Goal: Task Accomplishment & Management: Manage account settings

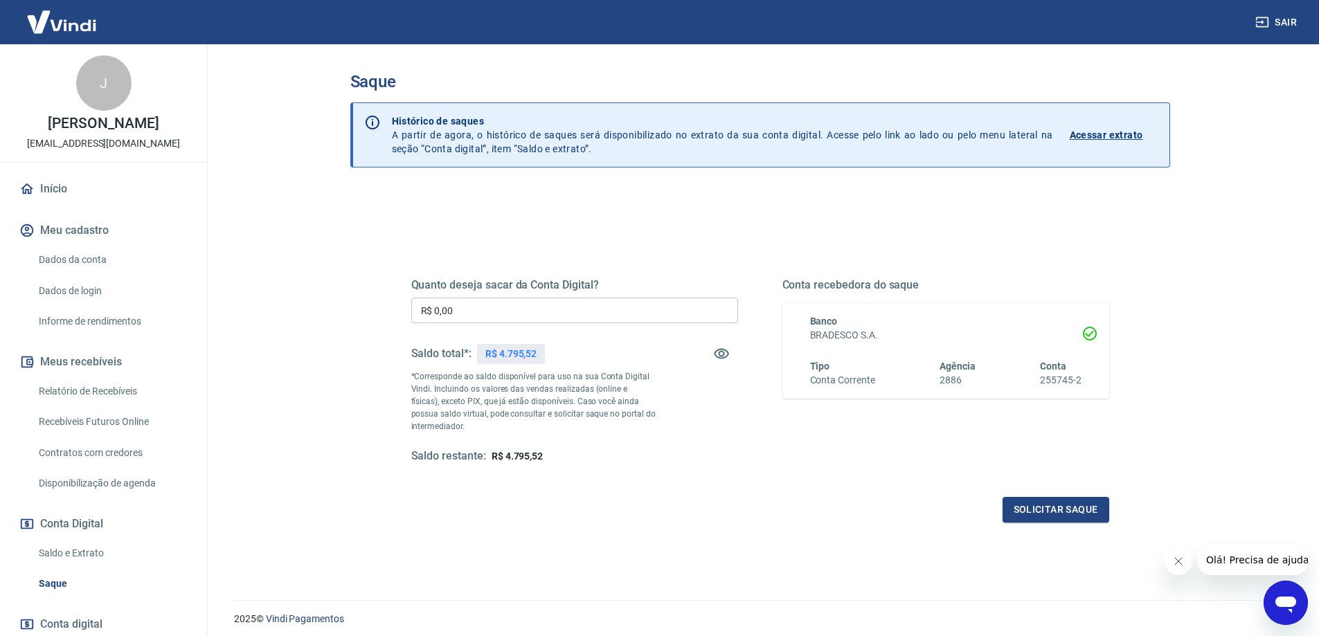
click at [478, 312] on input "R$ 0,00" at bounding box center [574, 311] width 327 height 26
type input "R$ 4.795,52"
click at [1059, 508] on button "Solicitar saque" at bounding box center [1055, 510] width 107 height 26
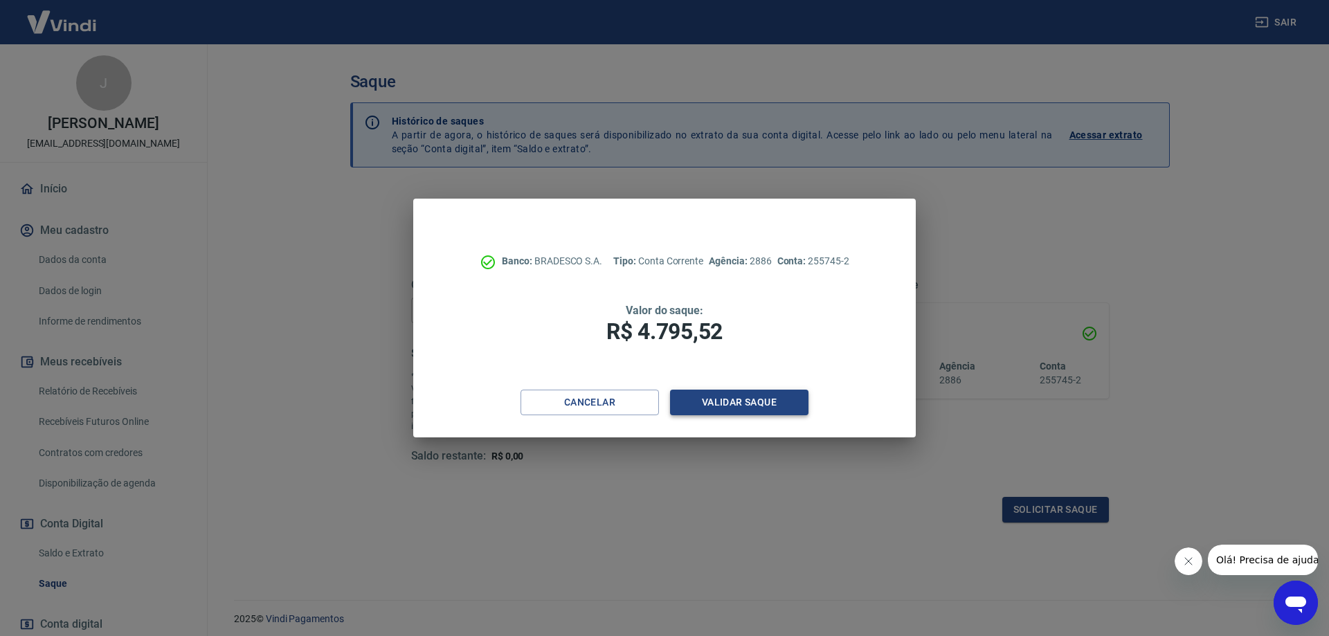
click at [781, 408] on button "Validar saque" at bounding box center [739, 403] width 138 height 26
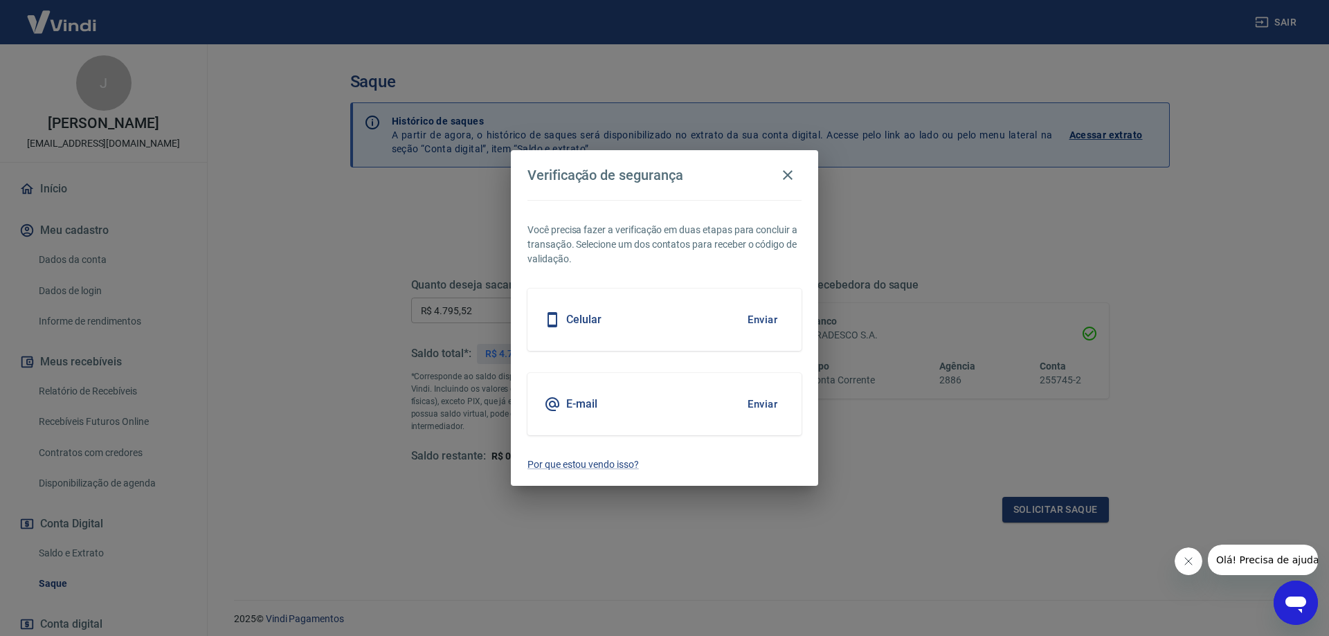
click at [760, 403] on button "Enviar" at bounding box center [762, 404] width 45 height 29
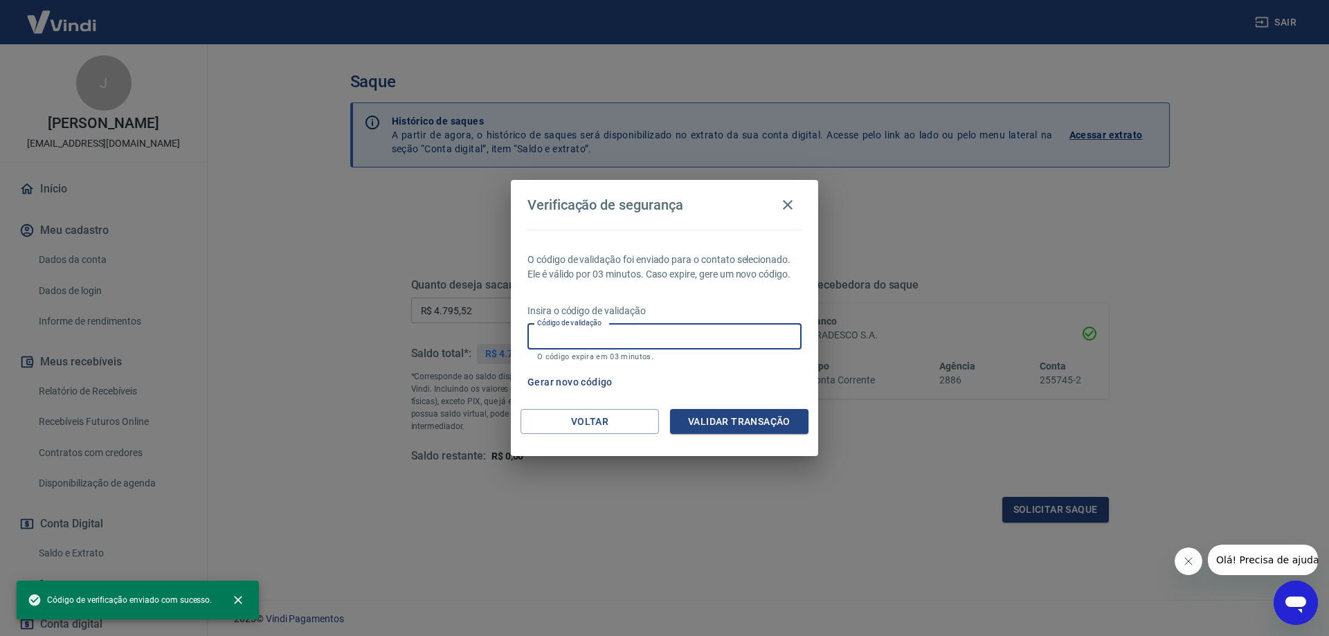
click at [653, 329] on input "Código de validação" at bounding box center [664, 337] width 274 height 26
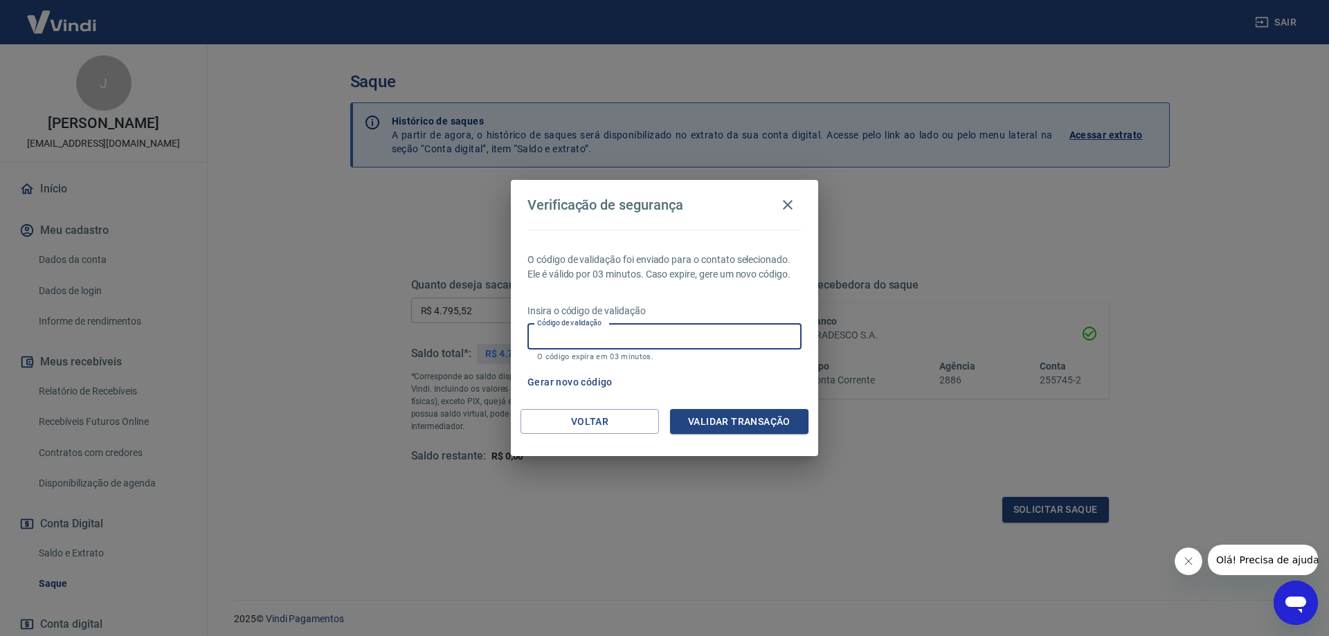
paste input "IPCA-E"
type input "IPCA-E"
click at [730, 419] on button "Validar transação" at bounding box center [739, 422] width 138 height 26
drag, startPoint x: 534, startPoint y: 333, endPoint x: 220, endPoint y: 305, distance: 315.5
click at [220, 307] on div "Verificação de segurança O código de validação foi enviado para o contato selec…" at bounding box center [664, 318] width 1329 height 636
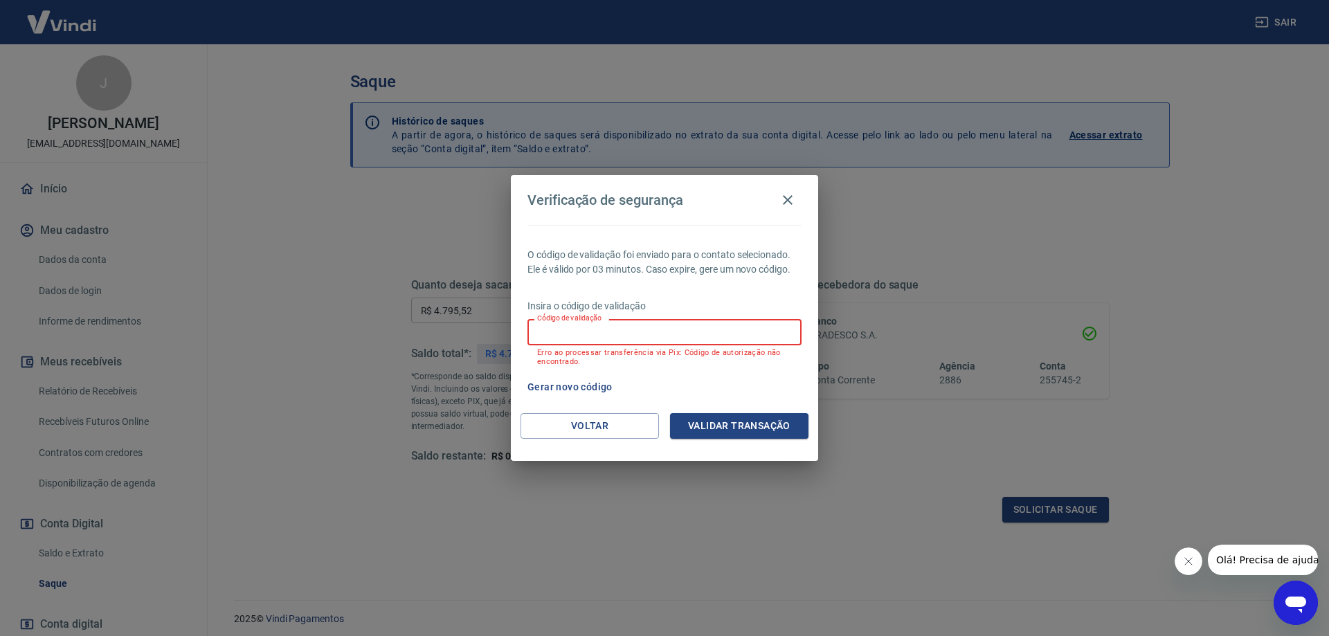
paste input "343093"
type input "343093"
click at [720, 426] on button "Validar transação" at bounding box center [739, 426] width 138 height 26
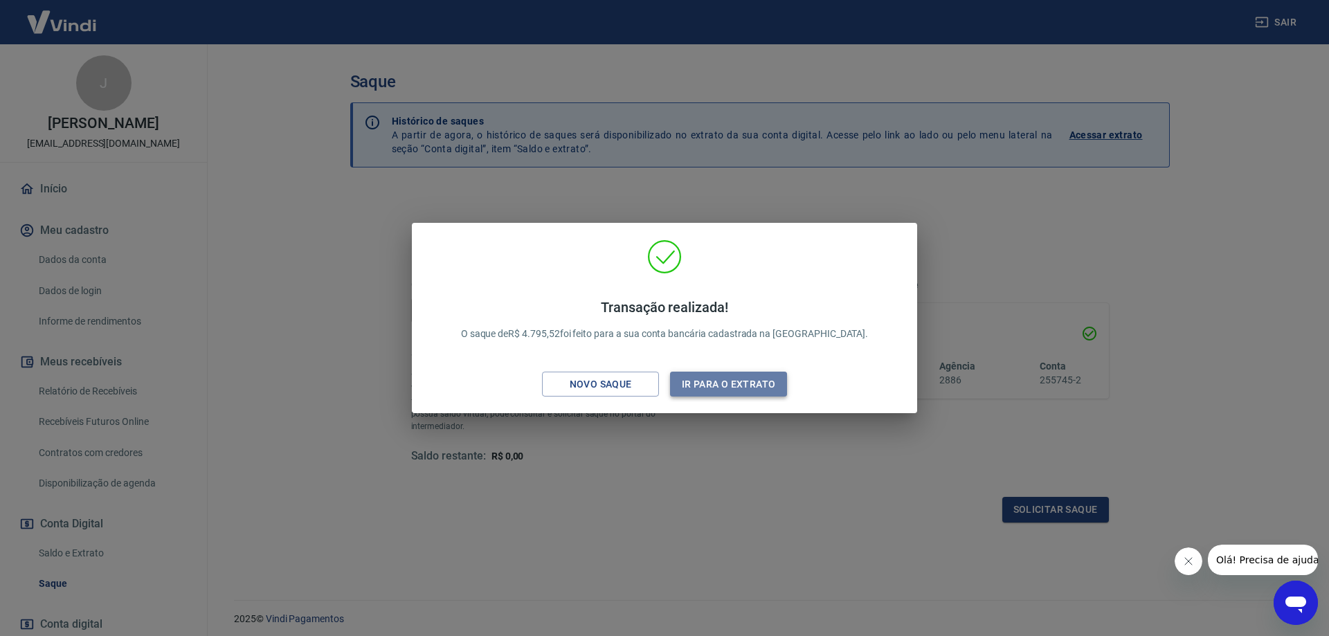
click at [725, 383] on button "Ir para o extrato" at bounding box center [728, 385] width 117 height 26
